Goal: Task Accomplishment & Management: Complete application form

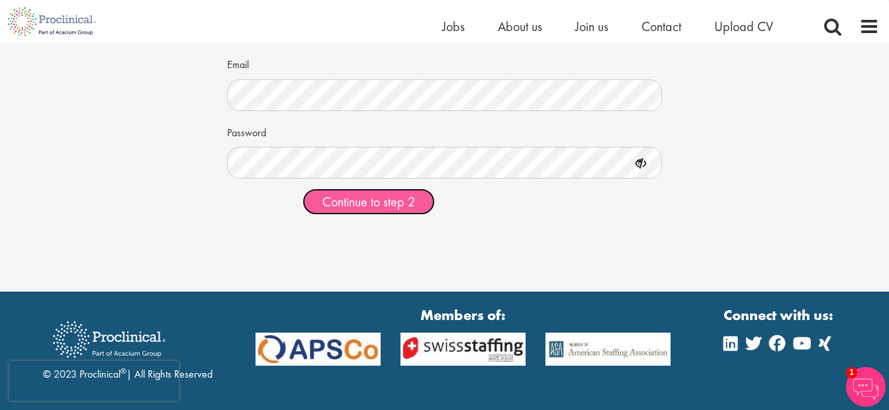
click at [392, 209] on span "Continue to step 2" at bounding box center [368, 201] width 93 height 17
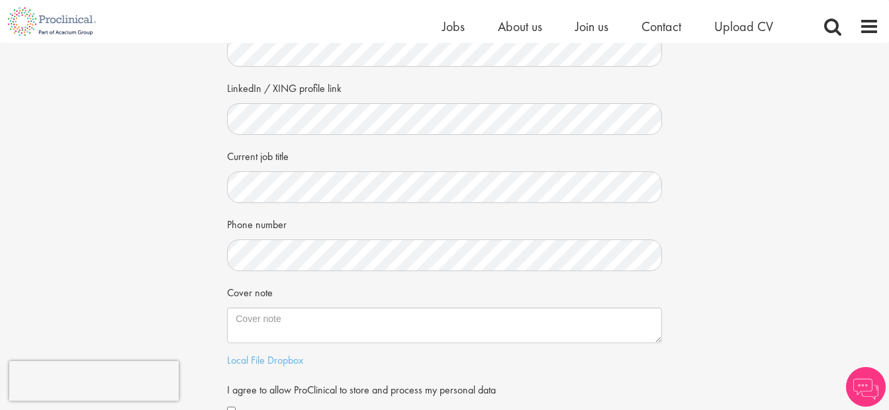
scroll to position [199, 0]
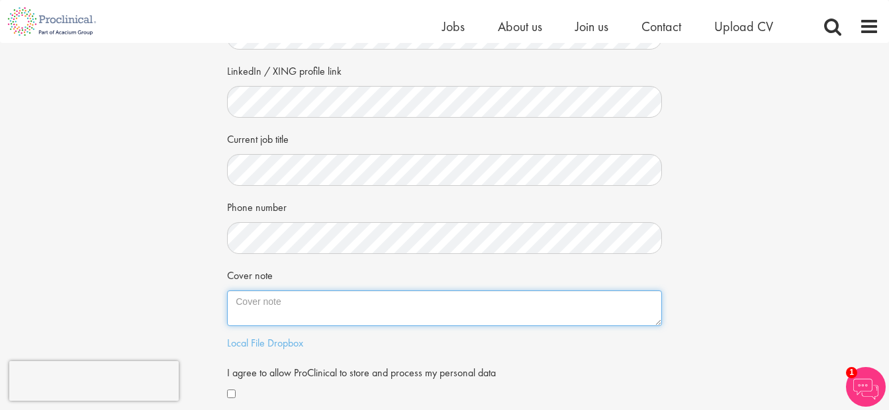
click at [344, 300] on textarea "Cover note" at bounding box center [444, 309] width 435 height 36
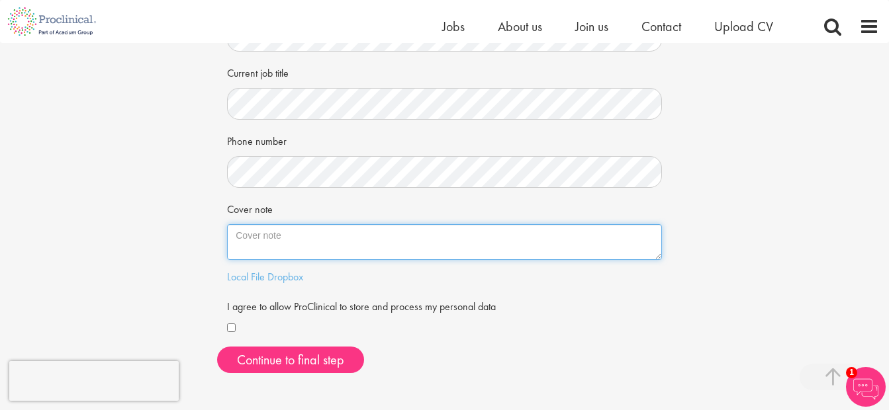
click at [322, 249] on textarea "Cover note" at bounding box center [444, 242] width 435 height 36
paste textarea "I am writing to express my interest in the suitable role. With over a decade of…"
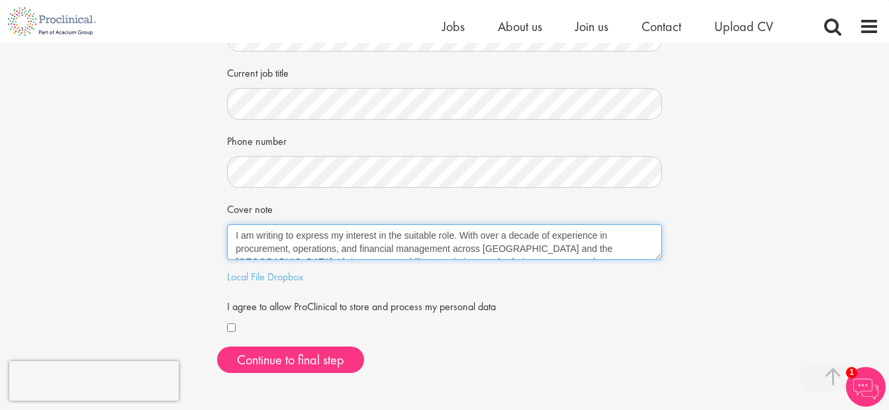
scroll to position [127, 0]
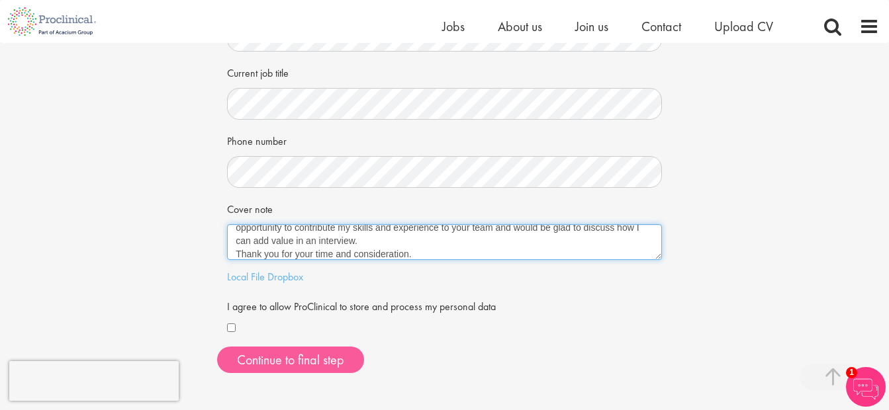
type textarea "I am writing to express my interest in the suitable role. With over a decade of…"
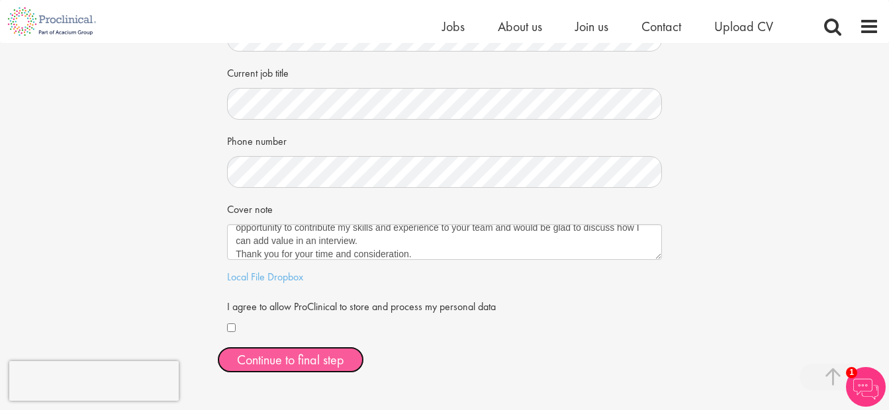
click at [314, 366] on button "Continue to final step" at bounding box center [290, 360] width 147 height 26
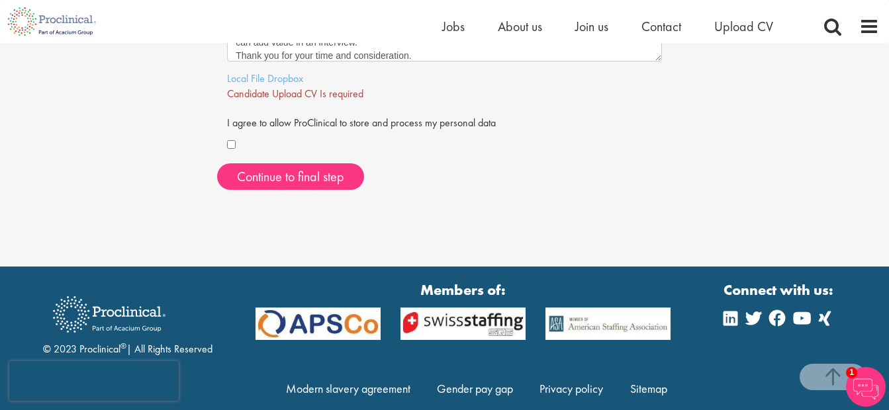
scroll to position [510, 0]
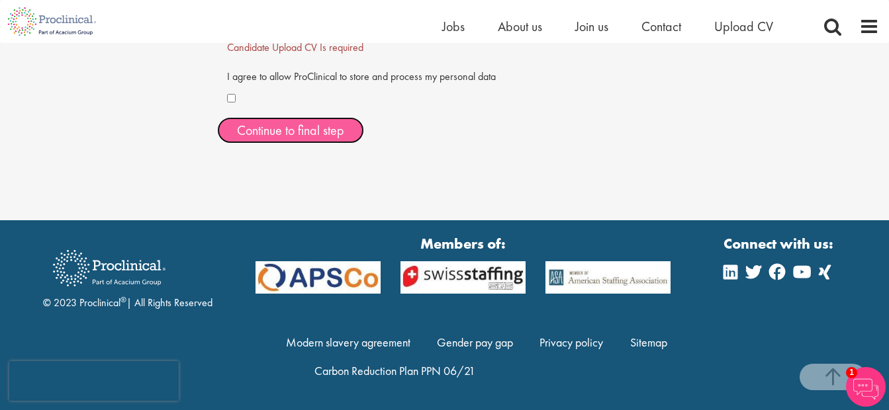
click at [308, 143] on button "Continue to final step" at bounding box center [290, 130] width 147 height 26
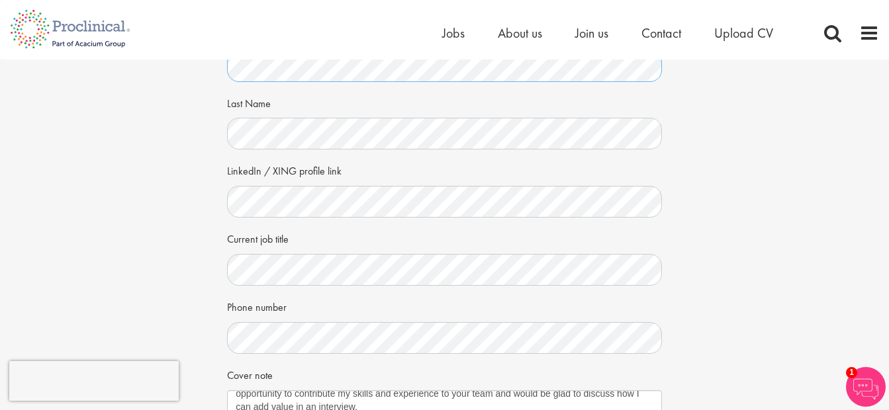
scroll to position [265, 0]
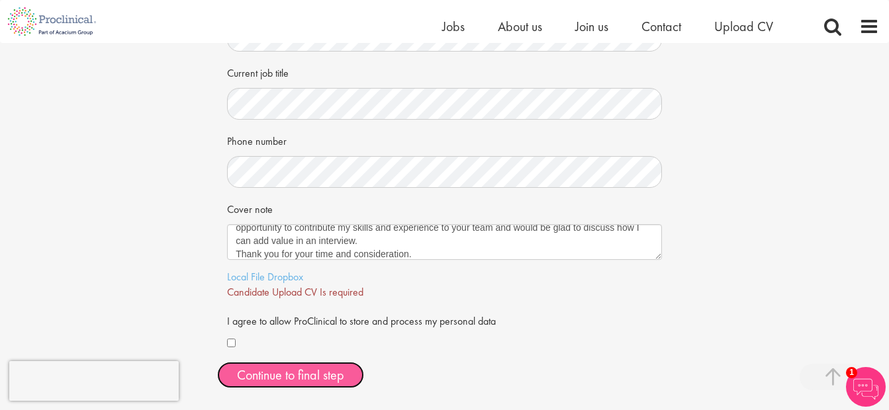
click at [304, 383] on span "Continue to final step" at bounding box center [290, 375] width 107 height 17
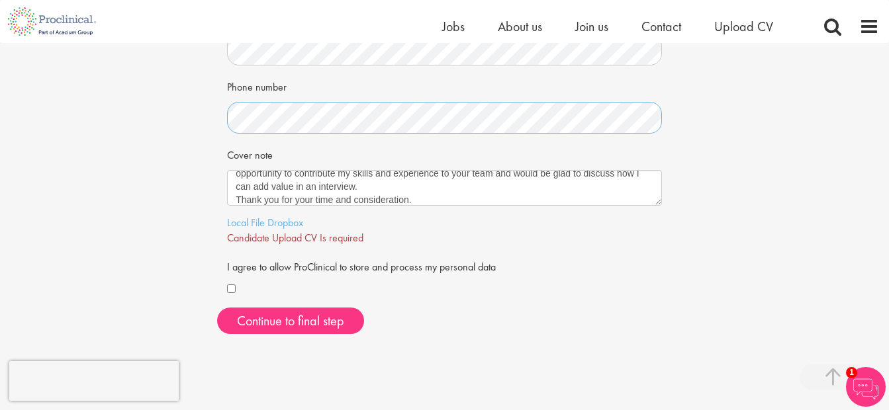
scroll to position [331, 0]
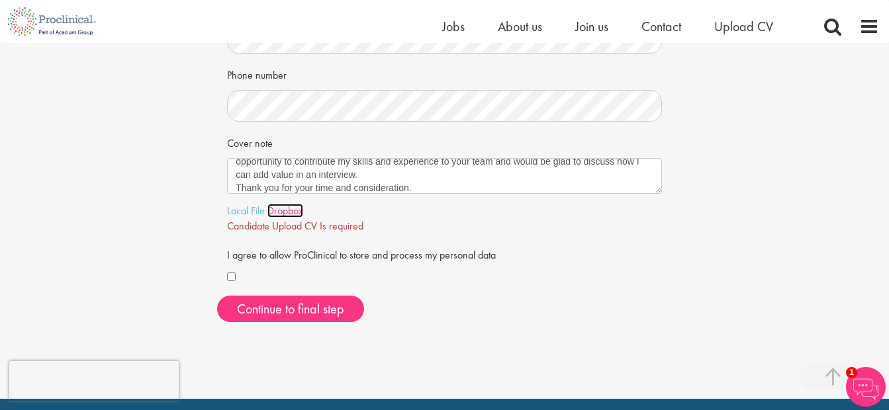
click at [268, 213] on link "Dropbox" at bounding box center [285, 211] width 36 height 14
click at [241, 209] on link "Local File" at bounding box center [246, 211] width 38 height 14
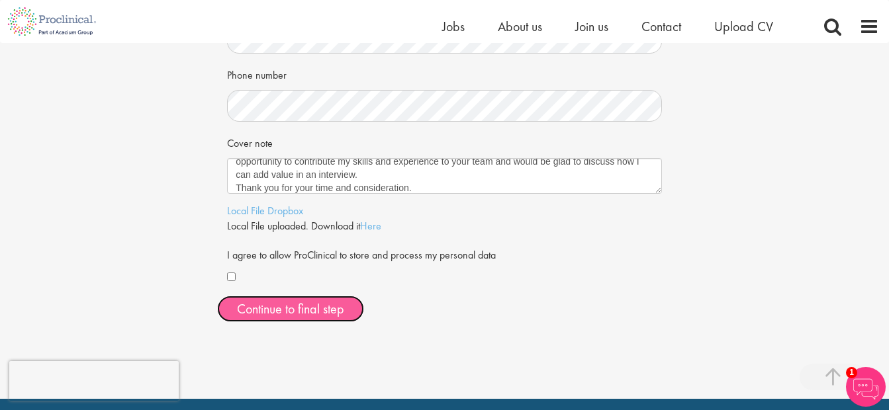
click at [297, 312] on span "Continue to final step" at bounding box center [290, 309] width 107 height 17
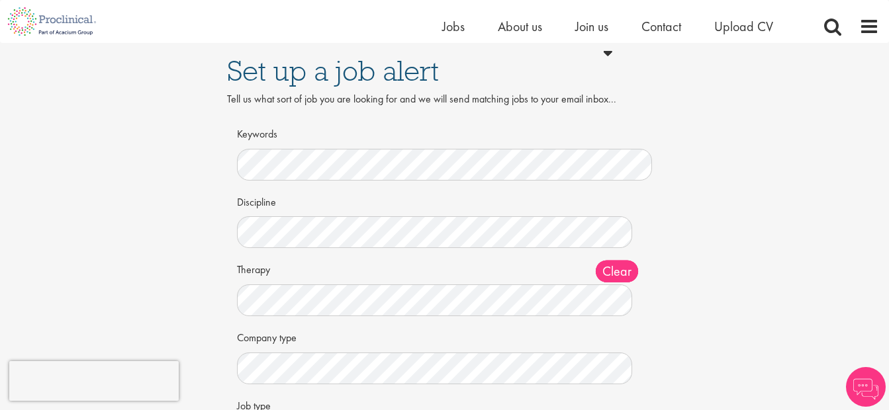
scroll to position [199, 0]
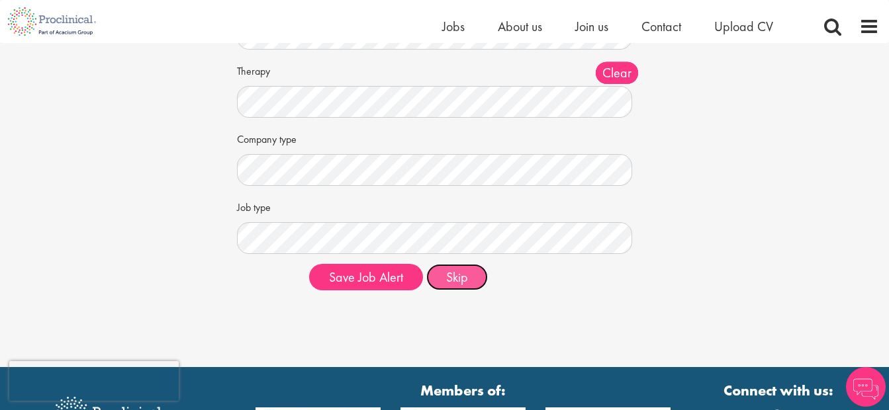
click at [467, 280] on button "Skip" at bounding box center [457, 277] width 62 height 26
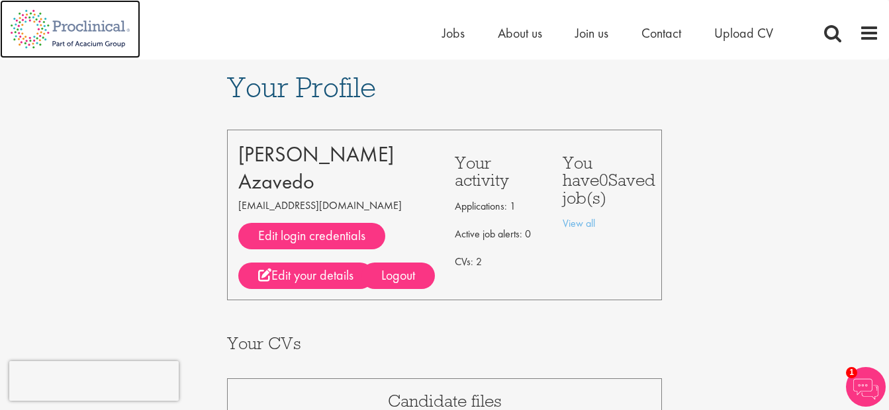
click at [73, 26] on img at bounding box center [70, 29] width 140 height 58
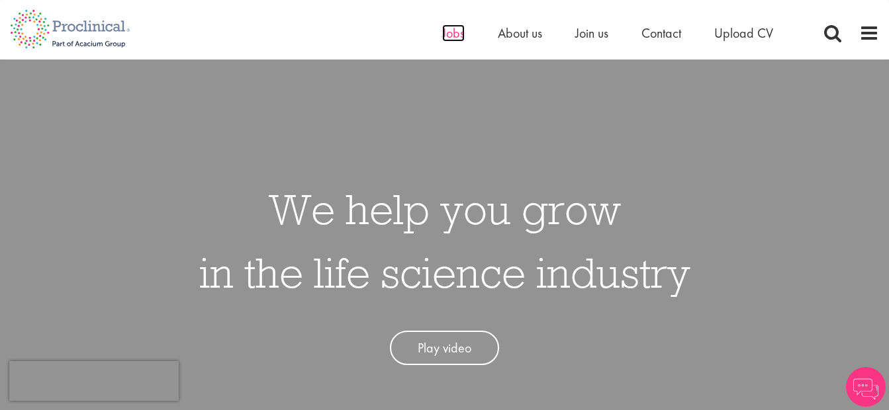
click at [449, 36] on span "Jobs" at bounding box center [453, 32] width 23 height 17
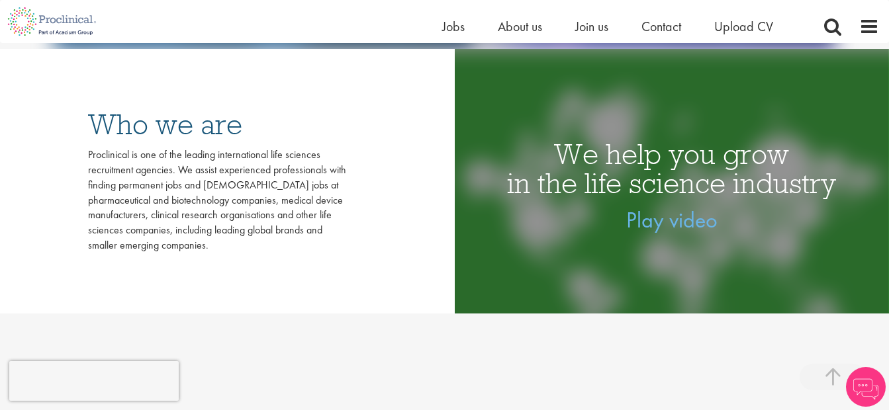
scroll to position [265, 0]
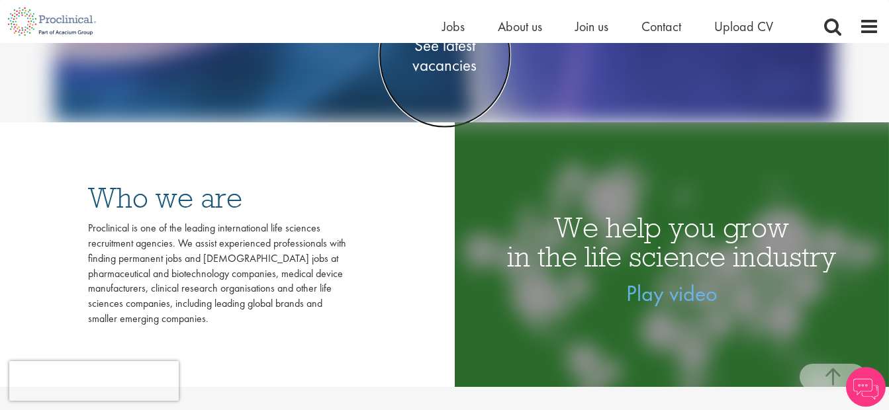
click at [442, 70] on span "See latest vacancies" at bounding box center [445, 56] width 132 height 40
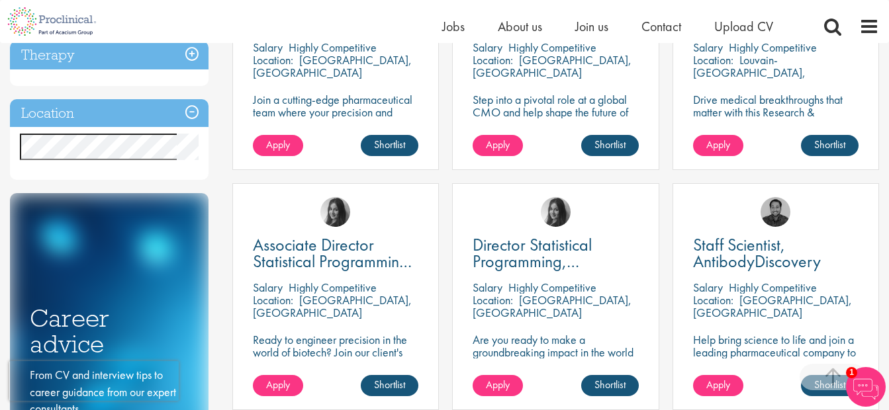
scroll to position [463, 0]
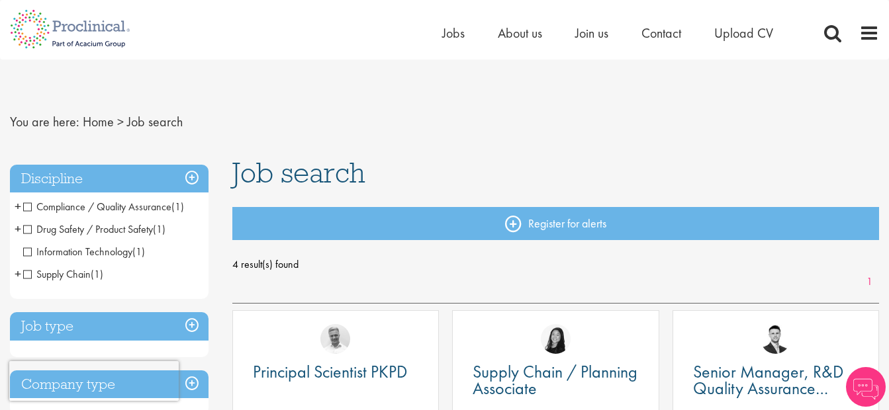
click at [26, 282] on li "Supply Chain (1) - + Planning (1)" at bounding box center [109, 274] width 199 height 23
